Goal: Information Seeking & Learning: Learn about a topic

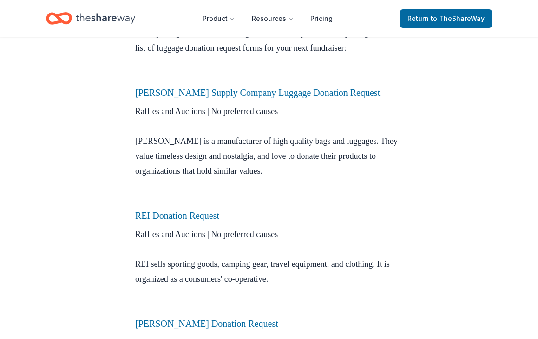
scroll to position [311, 0]
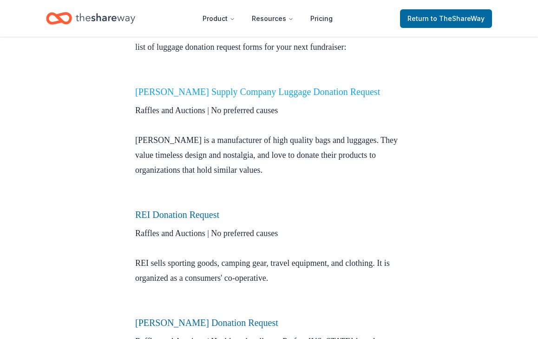
click at [313, 97] on link "Herschel Supply Company Luggage Donation Request" at bounding box center [257, 91] width 245 height 10
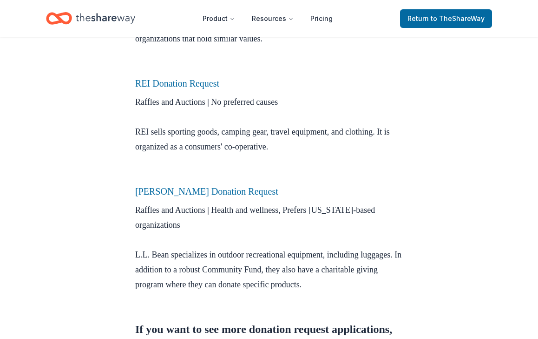
scroll to position [442, 0]
click at [201, 88] on link "REI Donation Request" at bounding box center [177, 83] width 84 height 10
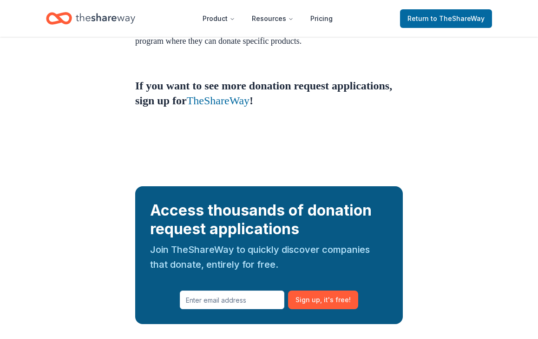
scroll to position [602, 0]
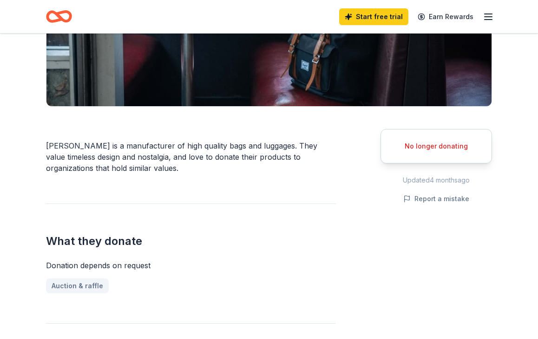
scroll to position [177, 0]
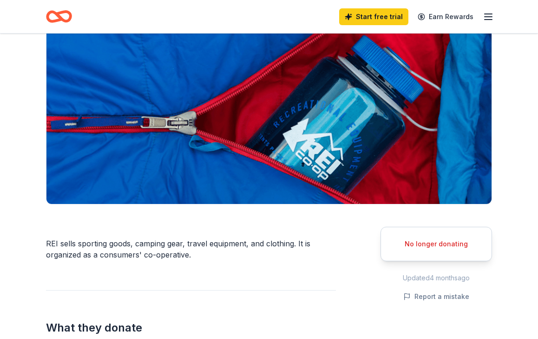
scroll to position [93, 0]
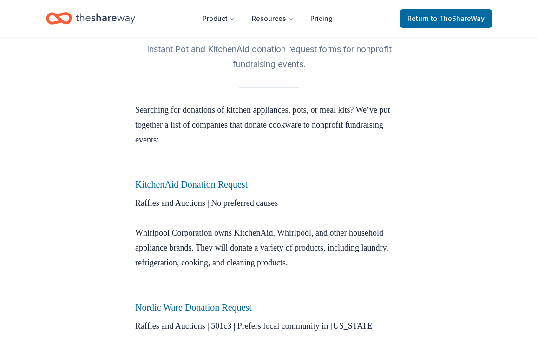
scroll to position [219, 0]
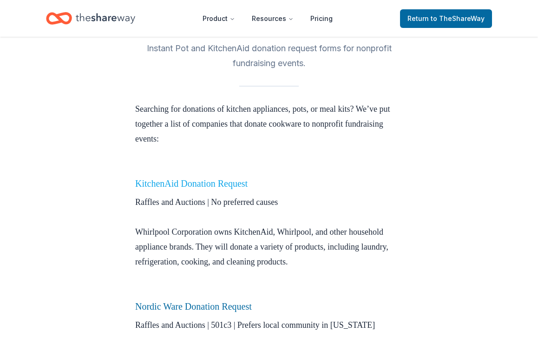
click at [200, 184] on link "KitchenAid Donation Request" at bounding box center [191, 183] width 113 height 10
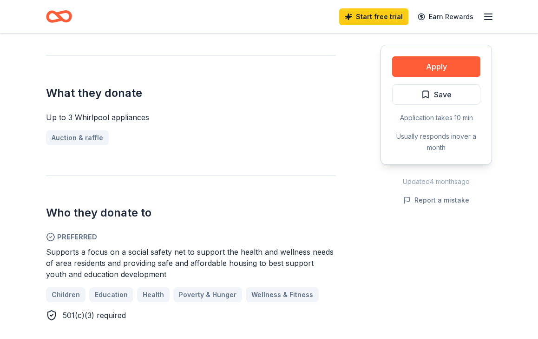
scroll to position [364, 0]
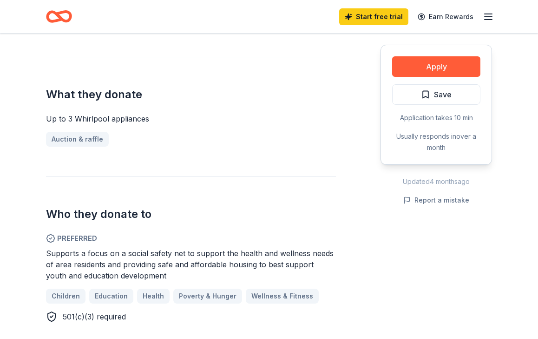
click at [89, 132] on div "Auction & raffle" at bounding box center [191, 139] width 290 height 15
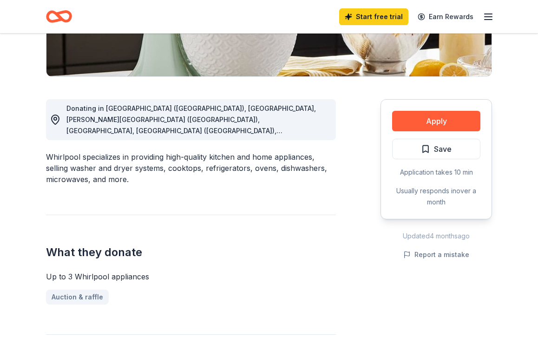
scroll to position [201, 0]
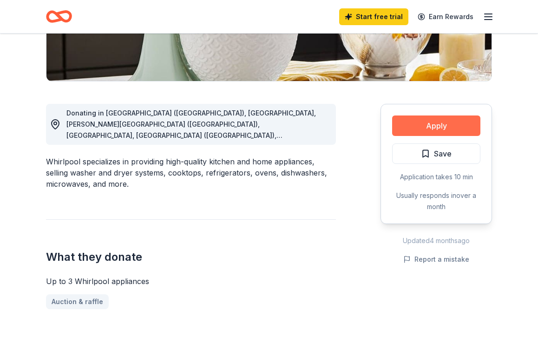
click at [432, 129] on button "Apply" at bounding box center [436, 125] width 88 height 20
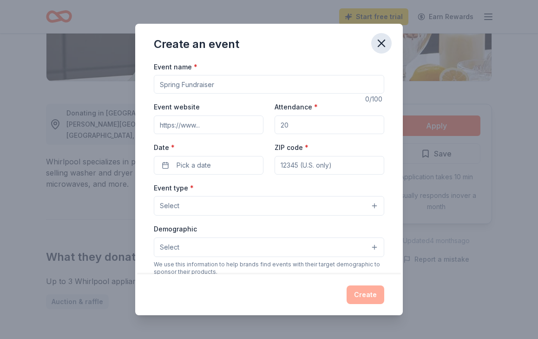
click at [383, 43] on icon "button" at bounding box center [381, 43] width 13 height 13
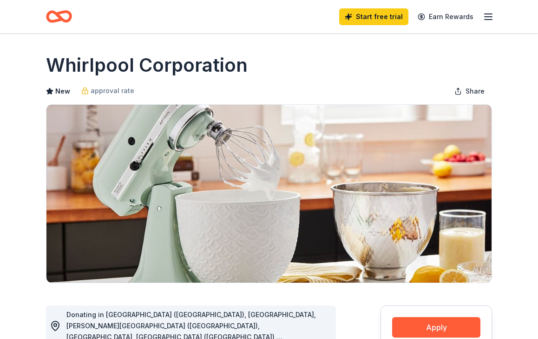
scroll to position [0, 0]
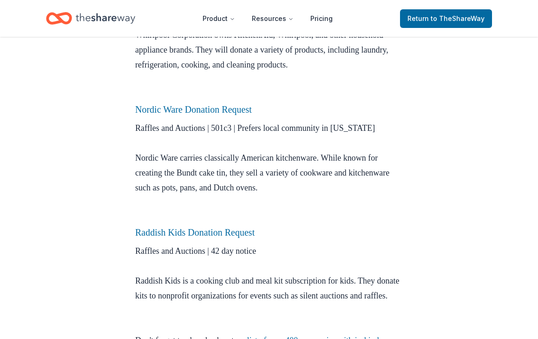
scroll to position [396, 0]
